Goal: Task Accomplishment & Management: Complete application form

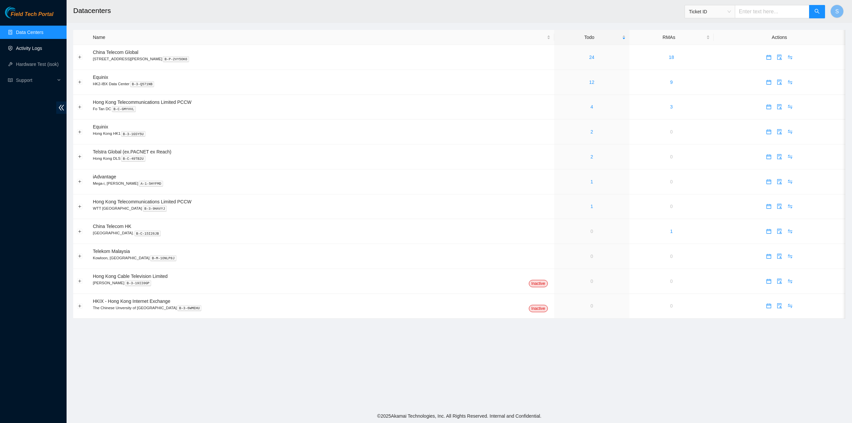
click at [22, 48] on link "Activity Logs" at bounding box center [29, 48] width 26 height 5
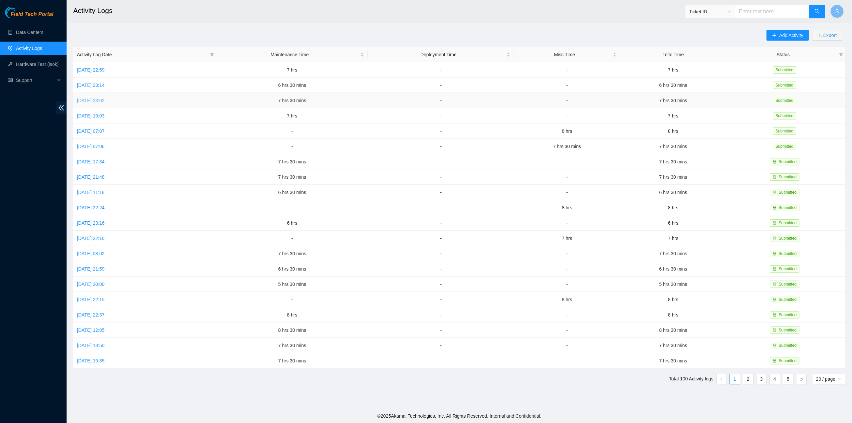
click at [90, 99] on link "Fri, 10 Oct 2025 23:02" at bounding box center [91, 100] width 28 height 5
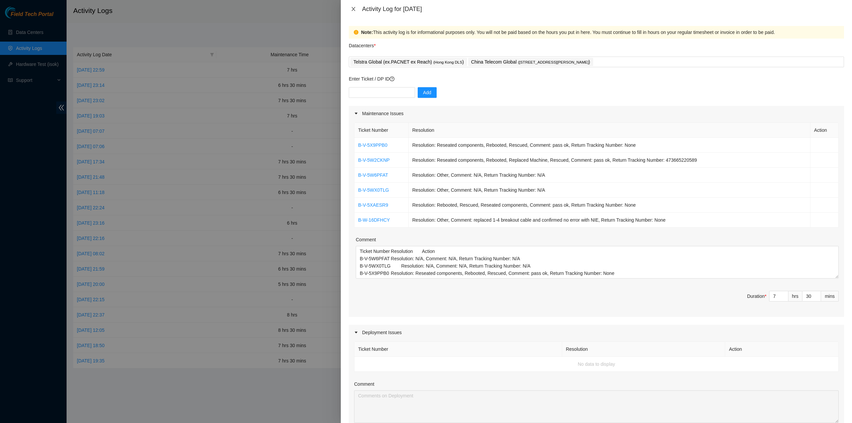
click at [355, 6] on button "Close" at bounding box center [353, 9] width 9 height 6
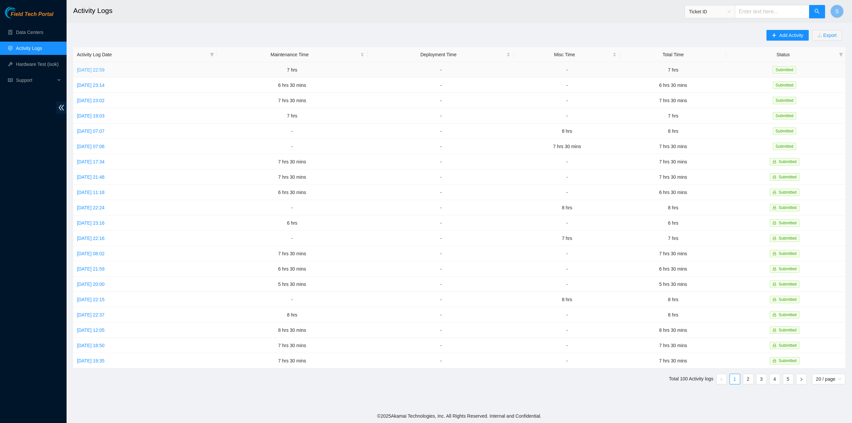
click at [102, 71] on link "Sun, 12 Oct 2025 22:59" at bounding box center [91, 69] width 28 height 5
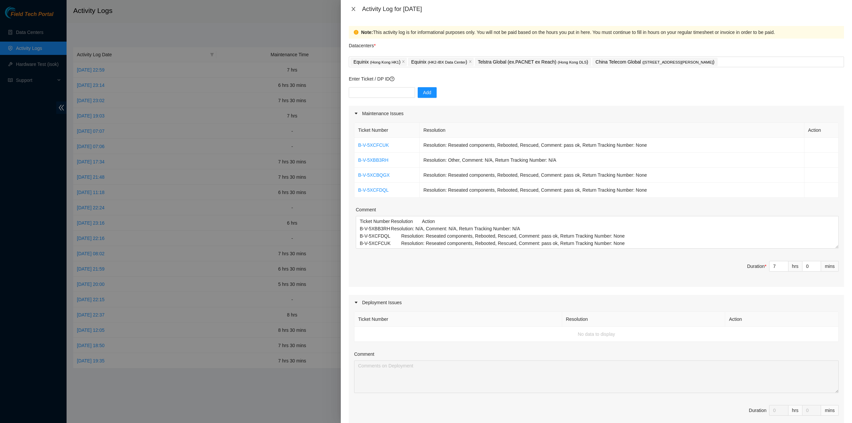
click at [355, 8] on icon "close" at bounding box center [353, 8] width 5 height 5
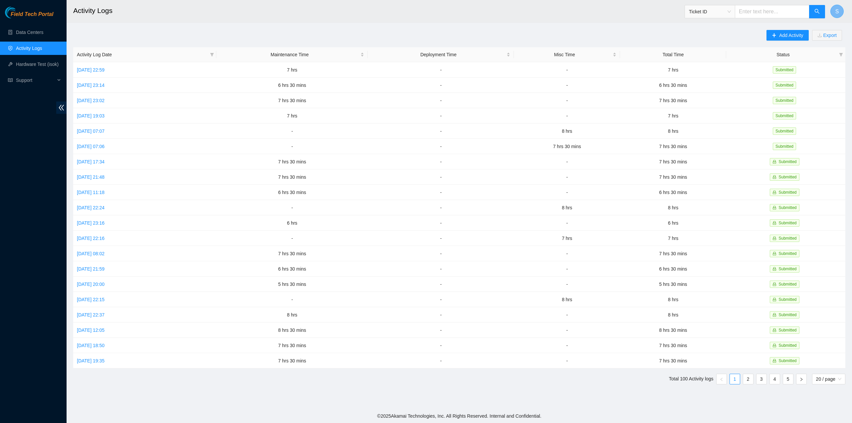
click at [836, 12] on span "S" at bounding box center [837, 11] width 4 height 8
click at [373, 32] on div "Add Activity Export Activity Log Date Maintenance Time Deployment Time Misc Tim…" at bounding box center [459, 210] width 772 height 360
click at [91, 86] on link "Sat, 11 Oct 2025 23:14" at bounding box center [91, 85] width 28 height 5
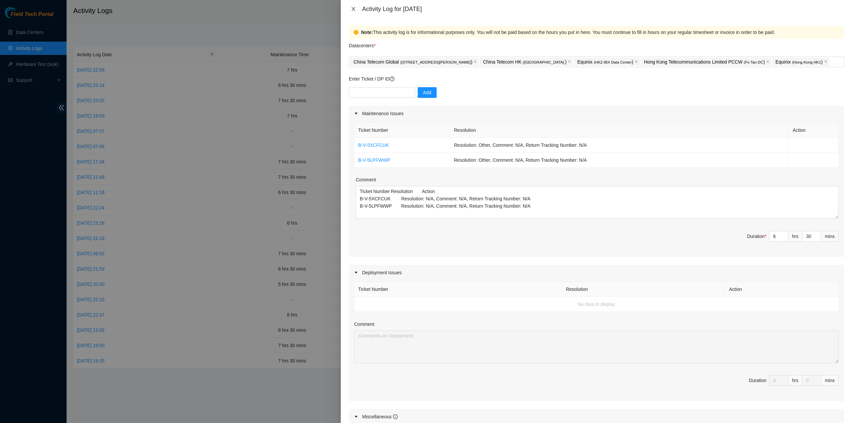
click at [351, 9] on icon "close" at bounding box center [353, 8] width 5 height 5
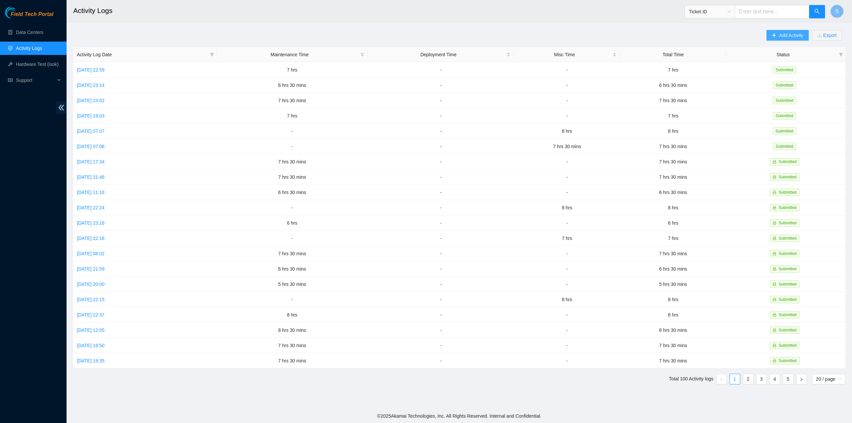
click at [785, 34] on span "Add Activity" at bounding box center [791, 35] width 24 height 7
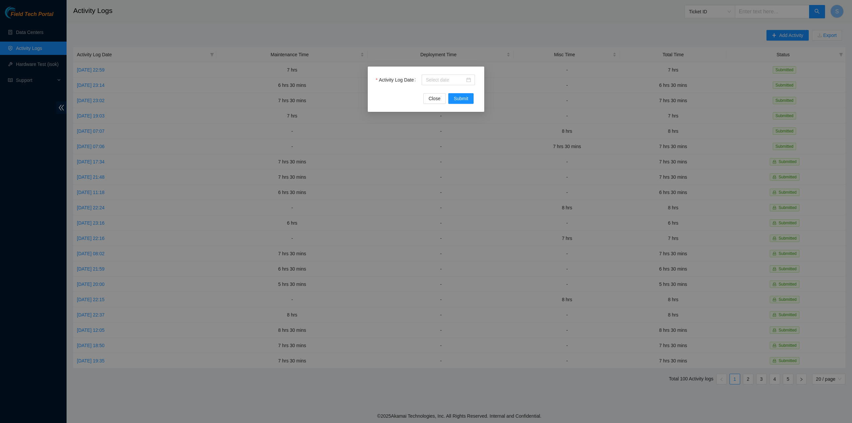
click at [440, 90] on div "Activity Log Date" at bounding box center [426, 84] width 101 height 19
click at [439, 83] on input "Activity Log Date" at bounding box center [445, 79] width 39 height 7
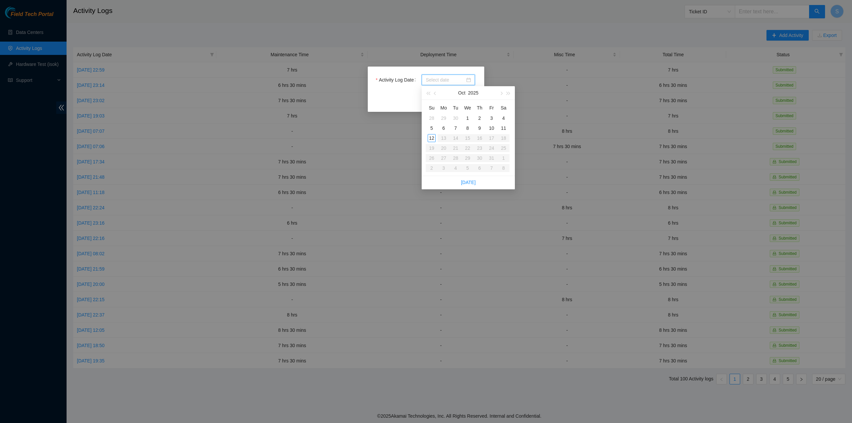
type input "2025-10-04"
type input "2025-10-09"
click at [478, 126] on div "9" at bounding box center [480, 128] width 8 height 8
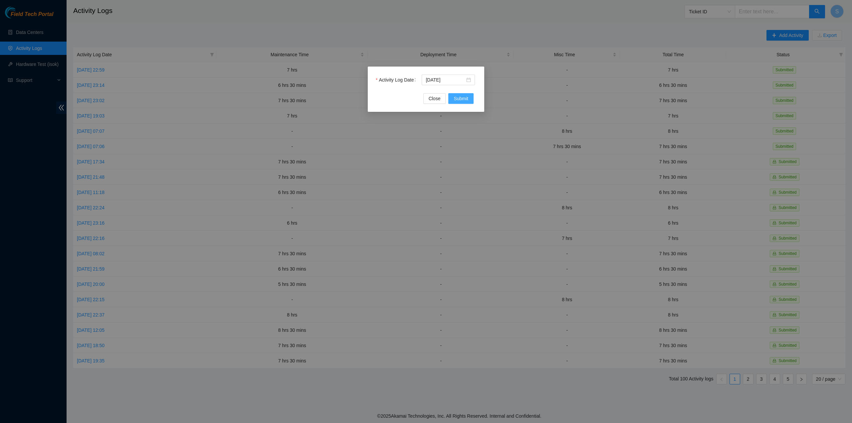
click at [458, 100] on span "Submit" at bounding box center [461, 98] width 15 height 7
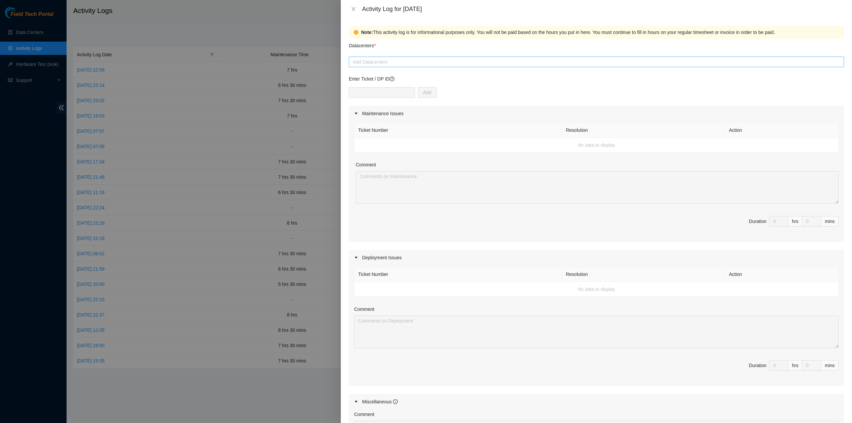
click at [473, 65] on div at bounding box center [596, 62] width 492 height 8
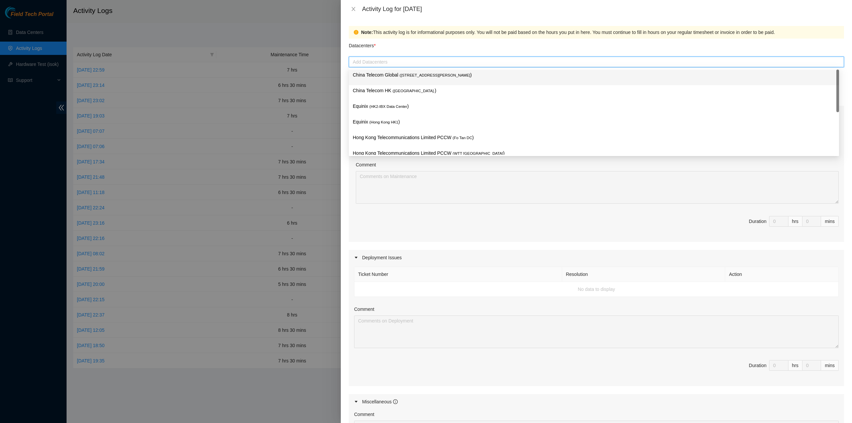
drag, startPoint x: 451, startPoint y: 78, endPoint x: 437, endPoint y: 93, distance: 20.5
click at [450, 79] on div "China Telecom Global ( Room B11, 2/F, 18 Chun Yat Street, TKO , Hong Kong )" at bounding box center [594, 77] width 482 height 12
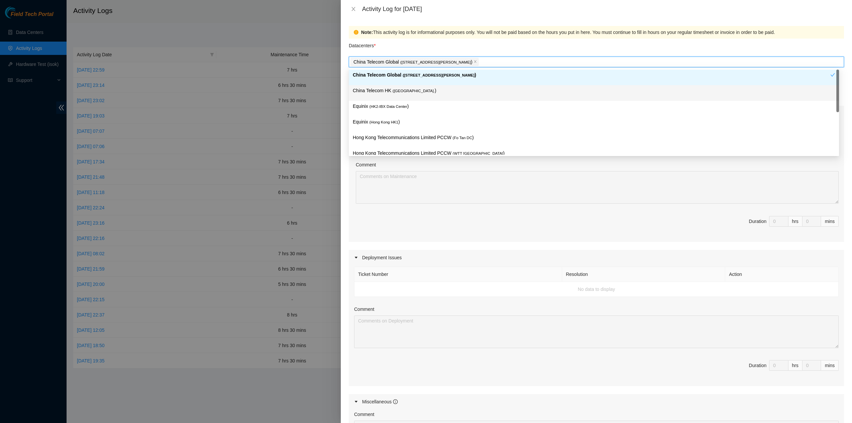
click at [432, 95] on div "China Telecom HK ( Hong Kong. )" at bounding box center [594, 93] width 482 height 12
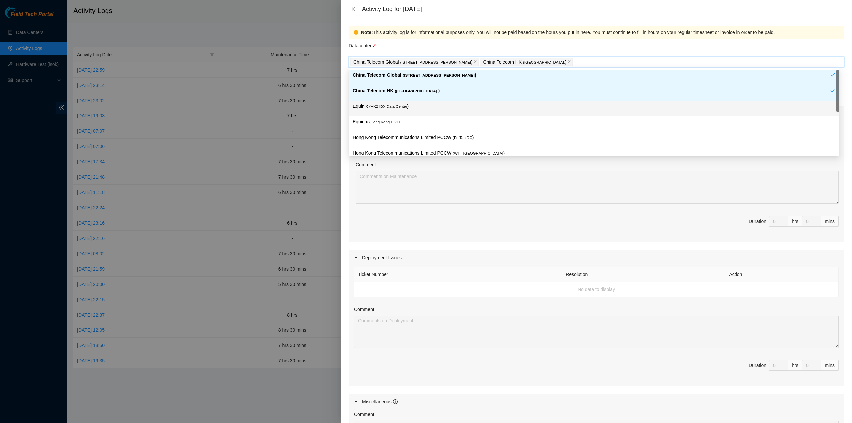
click at [413, 108] on p "Equinix ( HK2-IBX Data Center )" at bounding box center [594, 107] width 482 height 8
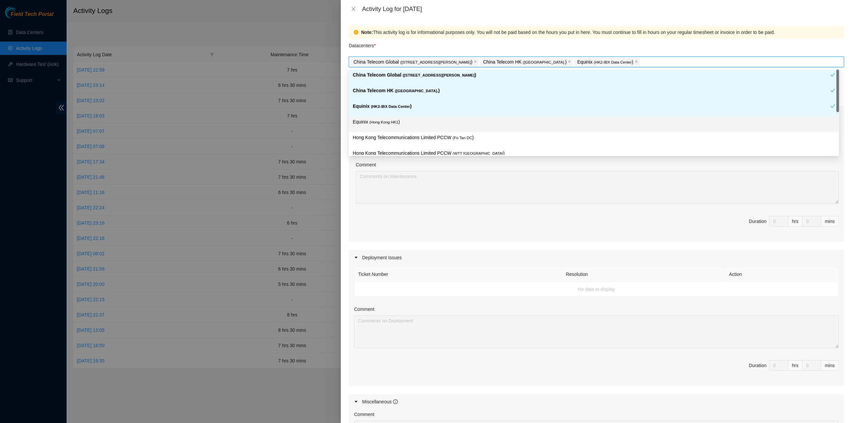
click at [412, 121] on p "Equinix ( Hong Kong HK1 )" at bounding box center [594, 122] width 482 height 8
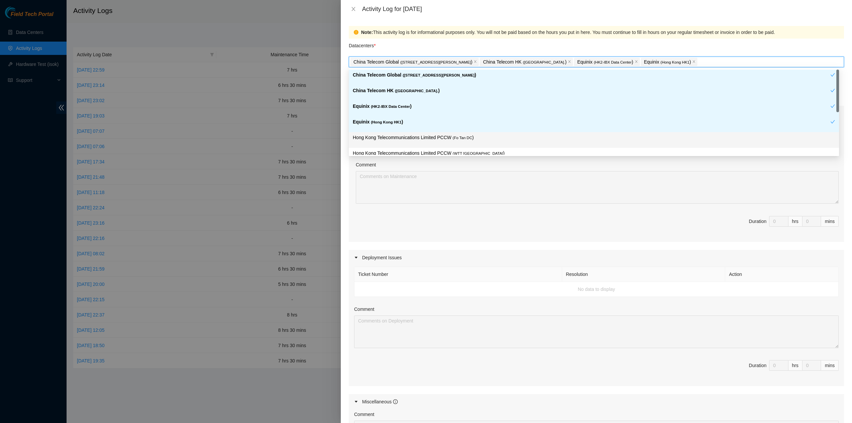
drag, startPoint x: 415, startPoint y: 137, endPoint x: 429, endPoint y: 144, distance: 16.0
click at [415, 137] on p "Hong Kong Telecommunications Limited PCCW ( Fo Tan DC )" at bounding box center [594, 138] width 482 height 8
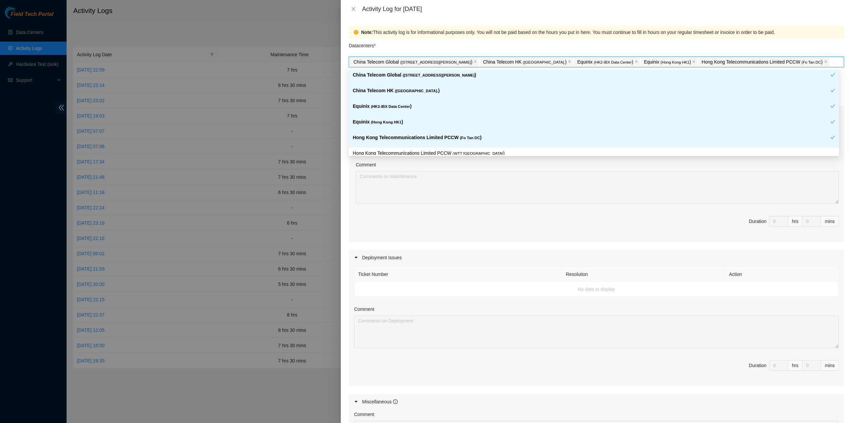
click at [437, 148] on div "Hong Kong Telecommunications Limited PCCW ( WTT DC )" at bounding box center [594, 156] width 490 height 16
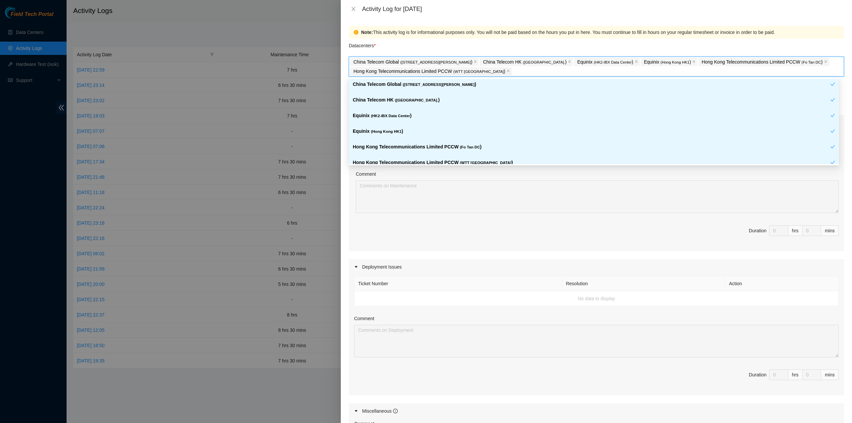
scroll to position [55, 0]
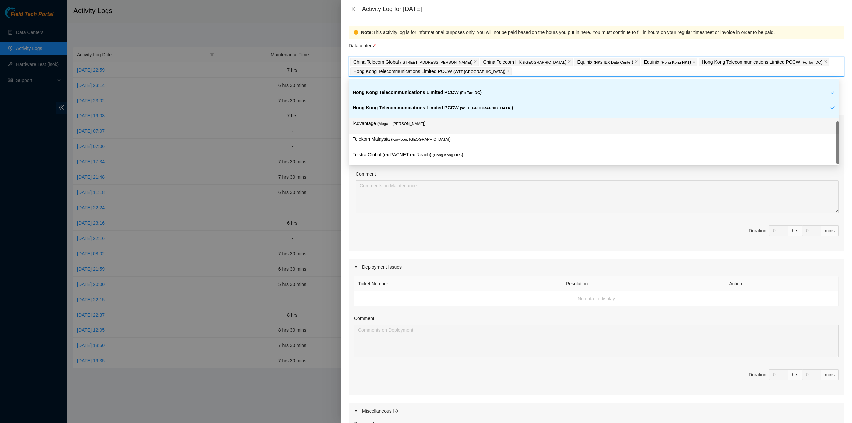
click at [444, 130] on div "iAdvantage ( Mega-i, Chai Wan )" at bounding box center [594, 126] width 482 height 12
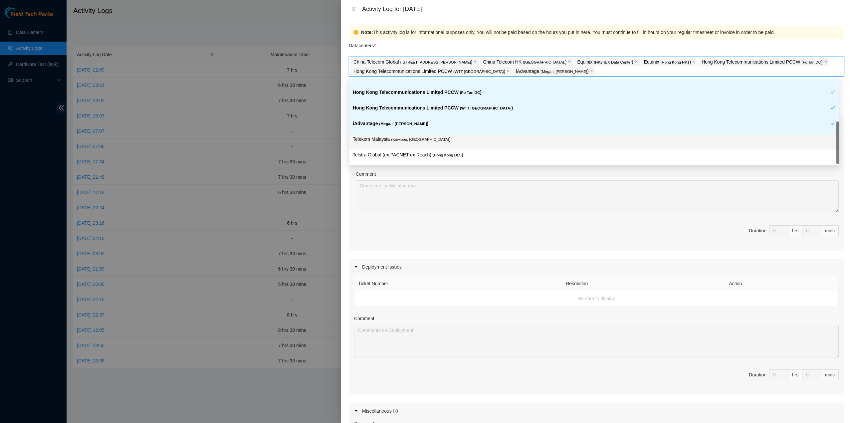
click at [439, 144] on div "Telekom Malaysia ( Kowloon, Hong Kong )" at bounding box center [594, 141] width 482 height 12
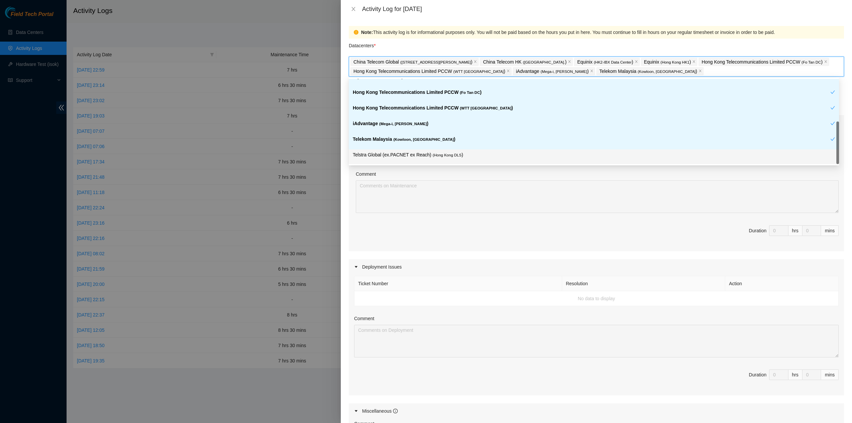
drag, startPoint x: 441, startPoint y: 156, endPoint x: 460, endPoint y: 170, distance: 23.8
click at [441, 156] on span "( Hong Kong DLS" at bounding box center [447, 155] width 29 height 4
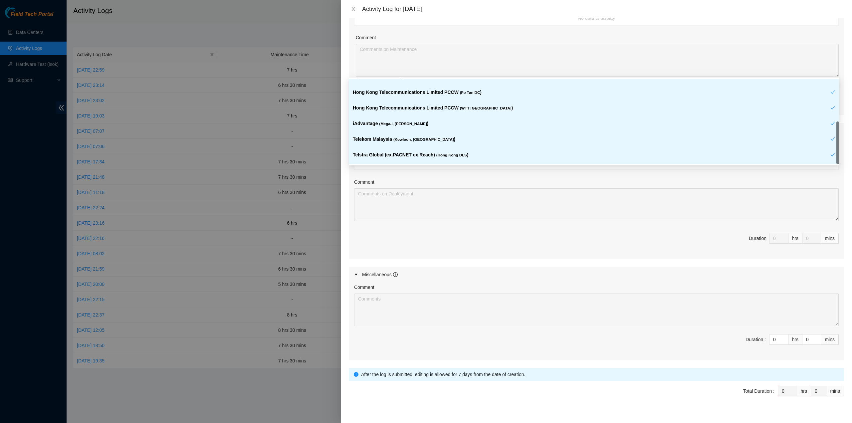
scroll to position [144, 0]
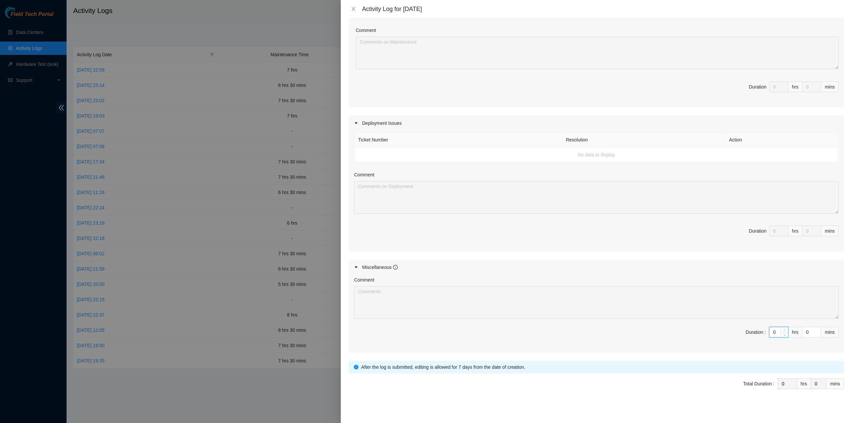
drag, startPoint x: 773, startPoint y: 330, endPoint x: 748, endPoint y: 326, distance: 25.3
click at [748, 327] on span "Duration : 0 hrs 0 mins" at bounding box center [596, 336] width 485 height 19
type input "6"
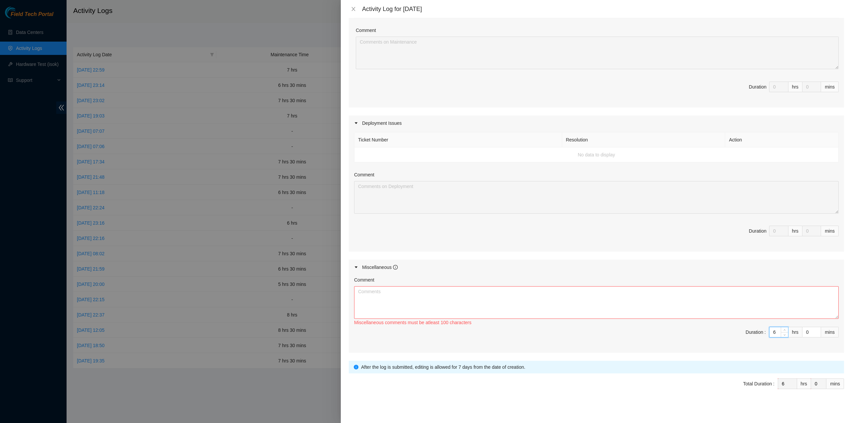
type input "6"
type input "3"
type input "30"
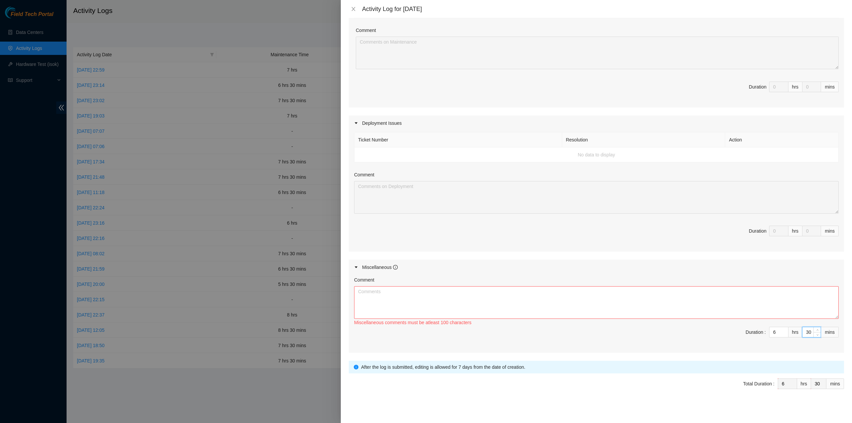
type input "30"
click at [529, 288] on textarea "Comment" at bounding box center [596, 302] width 485 height 33
paste textarea "Comment Comment Comment Comment Comment Comment Comment Comment .RMA Documentat…"
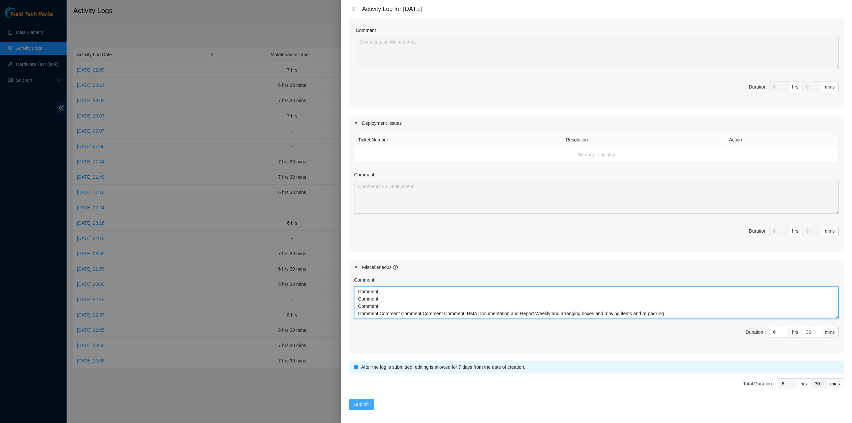
type textarea "Comment Comment Comment Comment Comment Comment Comment Comment .RMA Documentat…"
click at [370, 399] on button "Submit" at bounding box center [361, 404] width 25 height 11
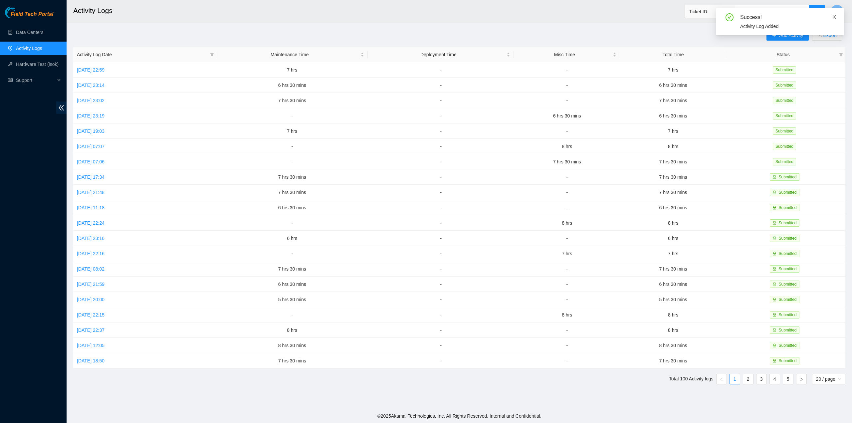
click at [834, 17] on icon "close" at bounding box center [834, 16] width 3 height 3
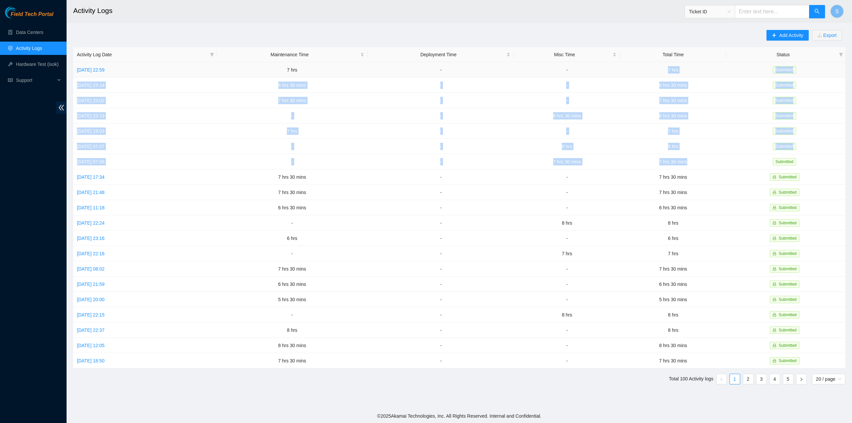
drag, startPoint x: 697, startPoint y: 162, endPoint x: 649, endPoint y: 70, distance: 104.1
click at [649, 70] on tbody "Sun, 12 Oct 2025 22:59 7 hrs - - 7 hrs Submitted Sat, 11 Oct 2025 23:14 6 hrs 3…" at bounding box center [459, 215] width 772 height 306
click at [835, 12] on button "S" at bounding box center [836, 11] width 13 height 13
click at [798, 56] on link "Logout" at bounding box center [791, 58] width 14 height 5
